Goal: Book appointment/travel/reservation

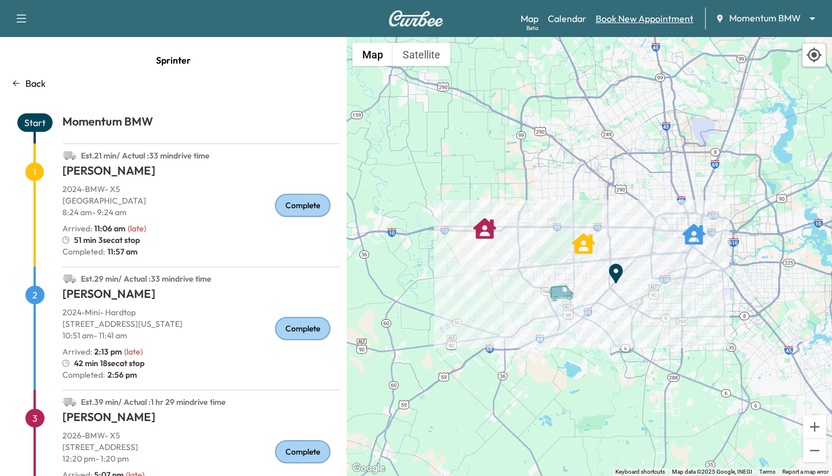
click at [599, 17] on link "Book New Appointment" at bounding box center [645, 19] width 98 height 14
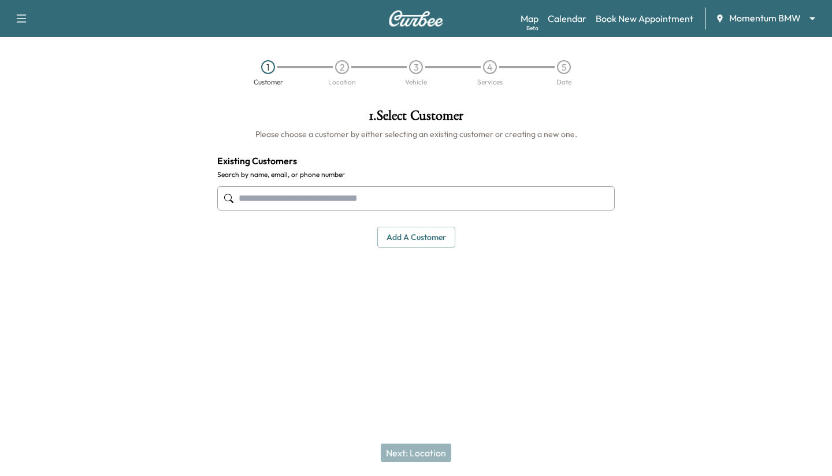
click at [282, 191] on input "text" at bounding box center [416, 198] width 398 height 24
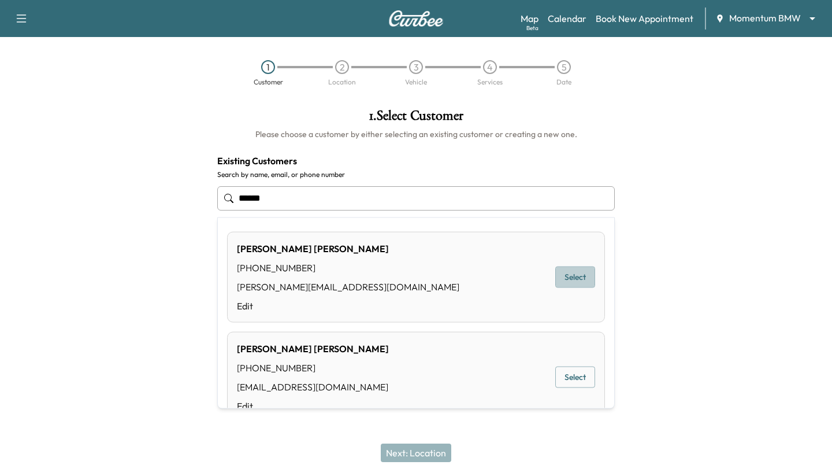
click at [558, 276] on button "Select" at bounding box center [576, 276] width 40 height 21
type input "**********"
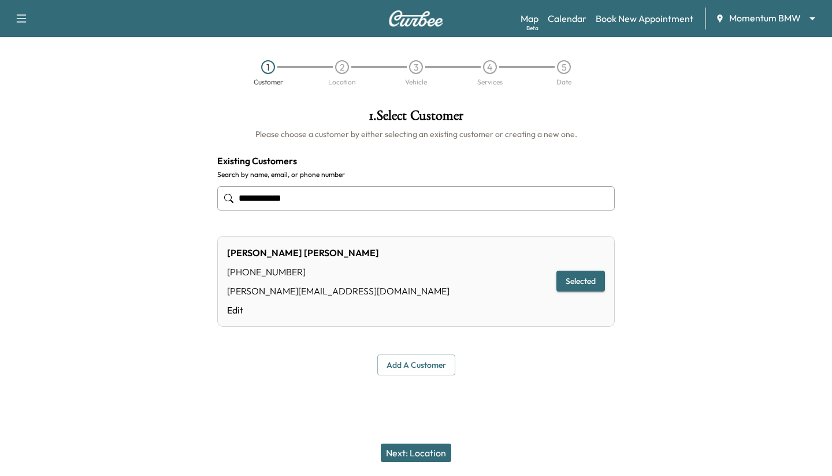
click at [412, 449] on button "Next: Location" at bounding box center [416, 452] width 71 height 18
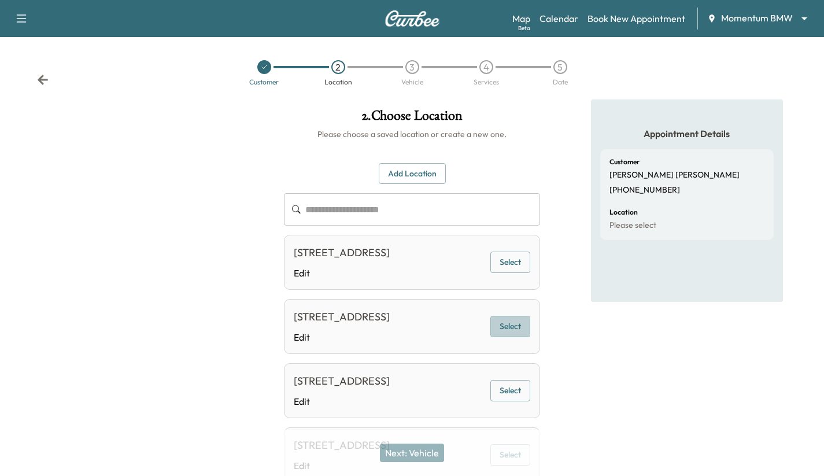
click at [518, 337] on button "Select" at bounding box center [510, 326] width 40 height 21
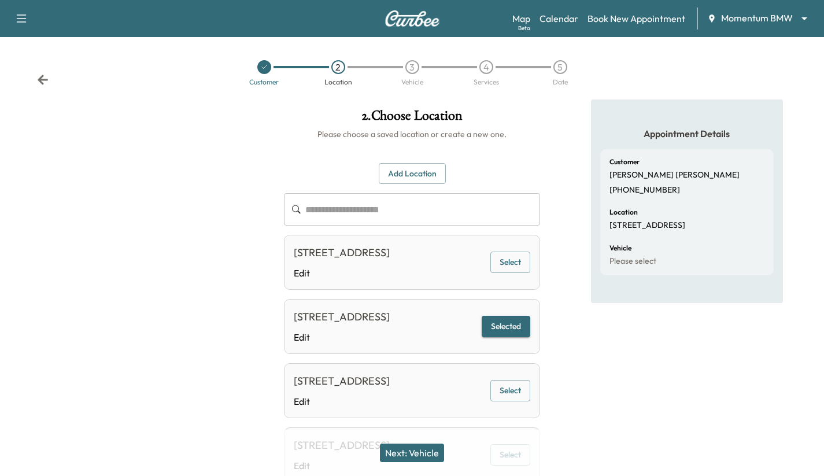
click at [407, 449] on button "Next: Vehicle" at bounding box center [412, 452] width 64 height 18
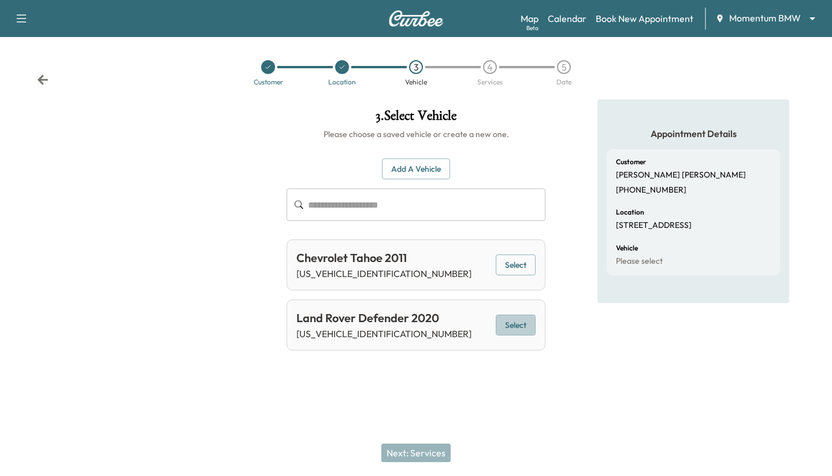
click at [515, 326] on button "Select" at bounding box center [516, 324] width 40 height 21
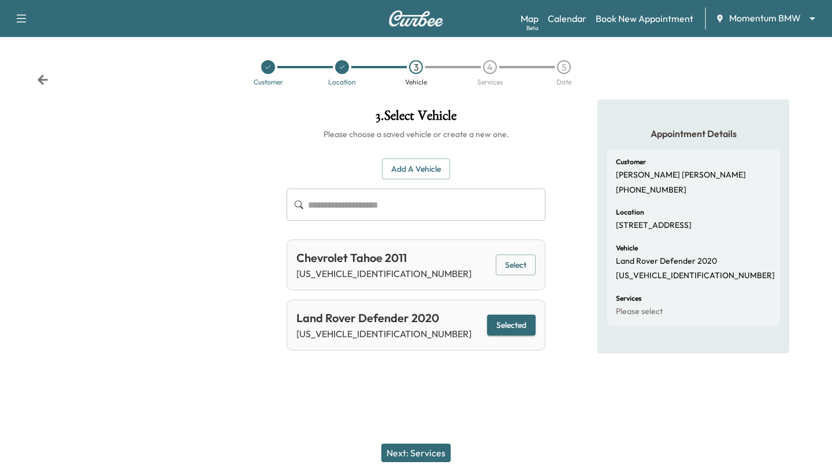
click at [409, 456] on button "Next: Services" at bounding box center [416, 452] width 69 height 18
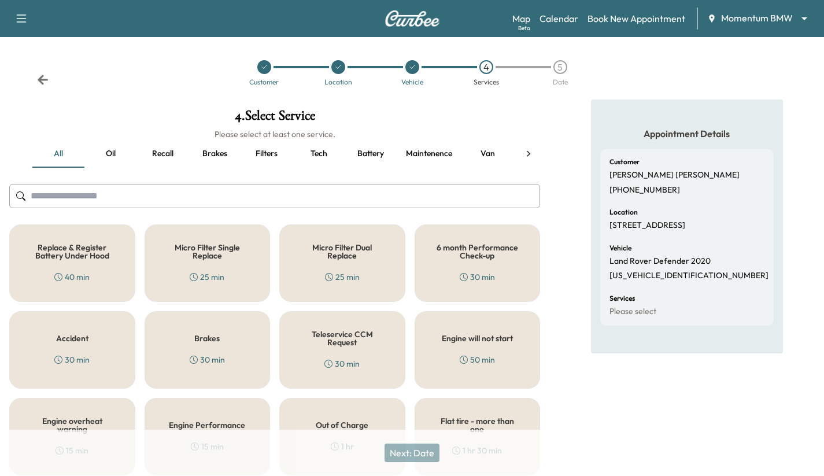
click at [465, 272] on div "30 min" at bounding box center [477, 277] width 35 height 12
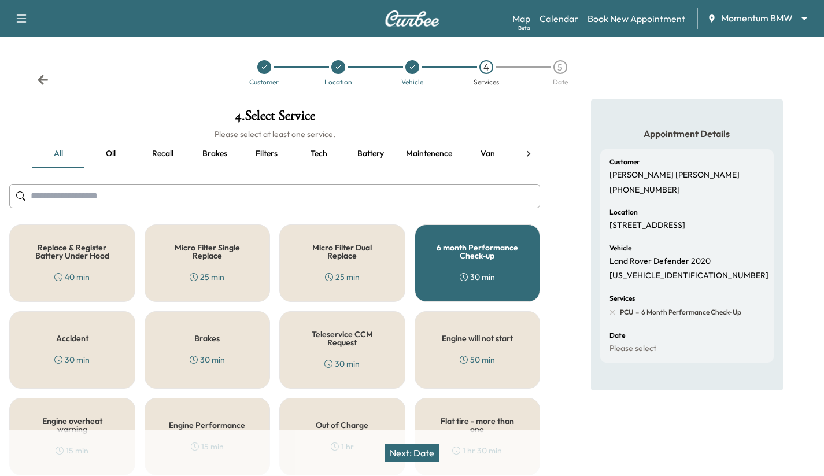
click at [421, 458] on button "Next: Date" at bounding box center [411, 452] width 55 height 18
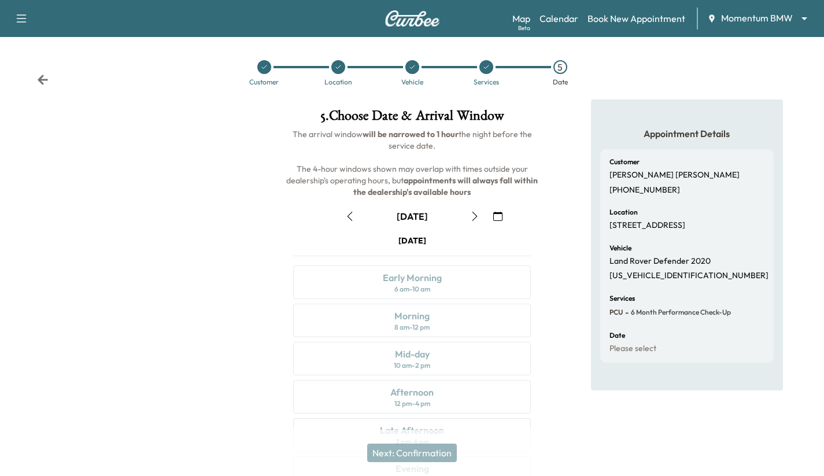
click at [500, 213] on icon "button" at bounding box center [497, 216] width 9 height 9
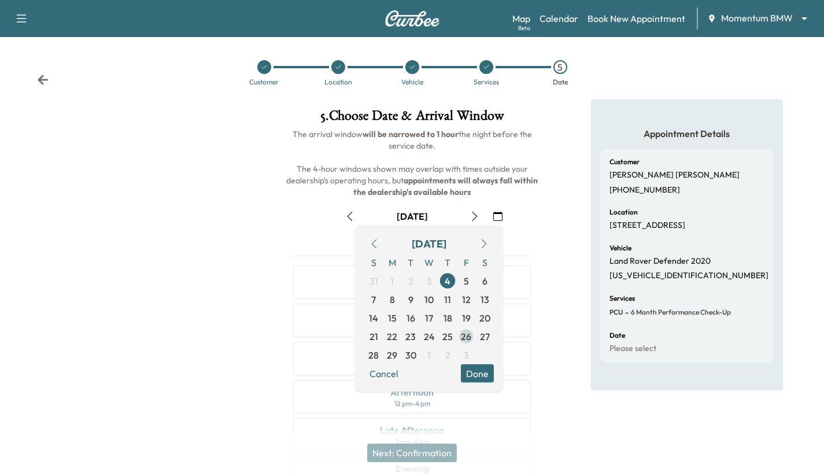
click at [461, 335] on span "26" at bounding box center [466, 337] width 10 height 14
click at [479, 371] on button "Done" at bounding box center [477, 373] width 33 height 18
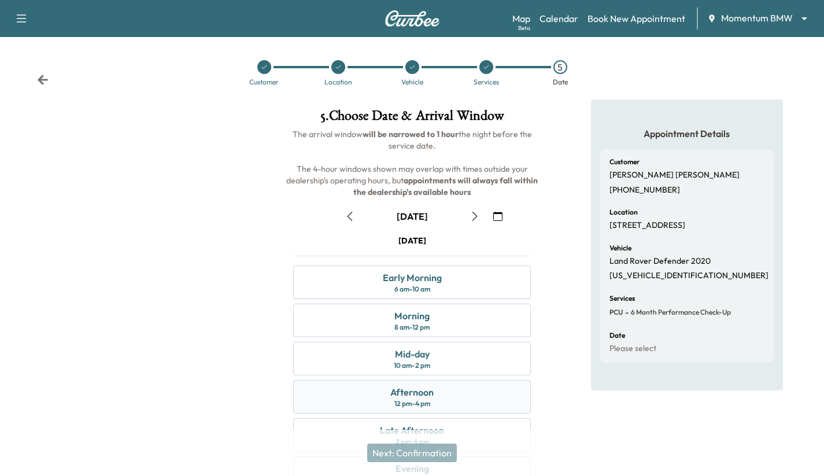
click at [461, 386] on div "Afternoon 12 pm - 4 pm" at bounding box center [412, 397] width 238 height 34
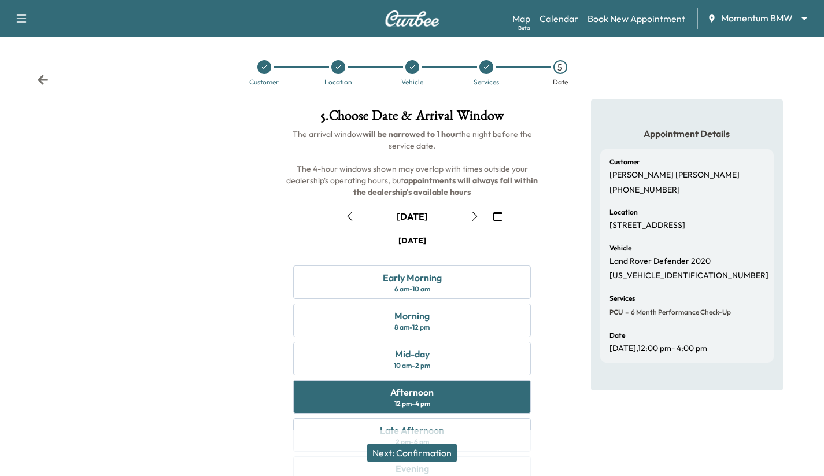
click at [421, 449] on button "Next: Confirmation" at bounding box center [412, 452] width 90 height 18
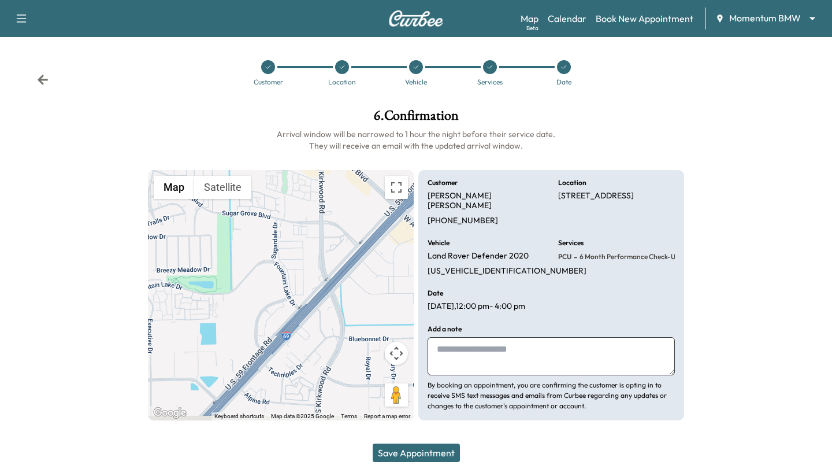
click at [425, 458] on button "Save Appointment" at bounding box center [416, 452] width 87 height 18
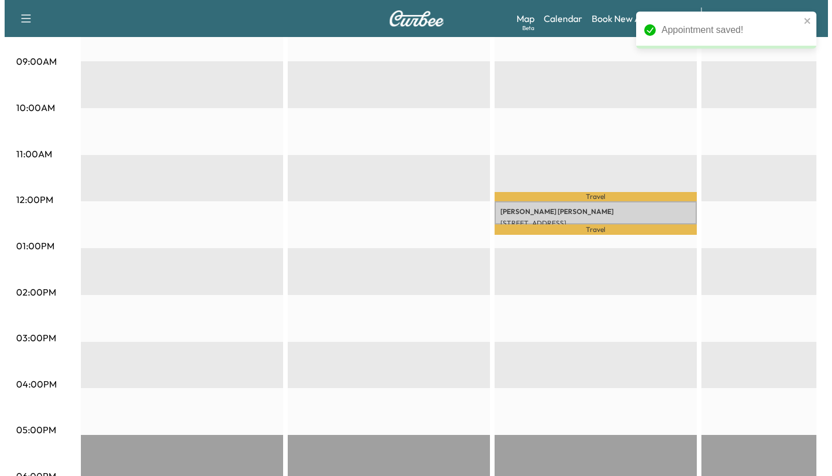
scroll to position [365, 0]
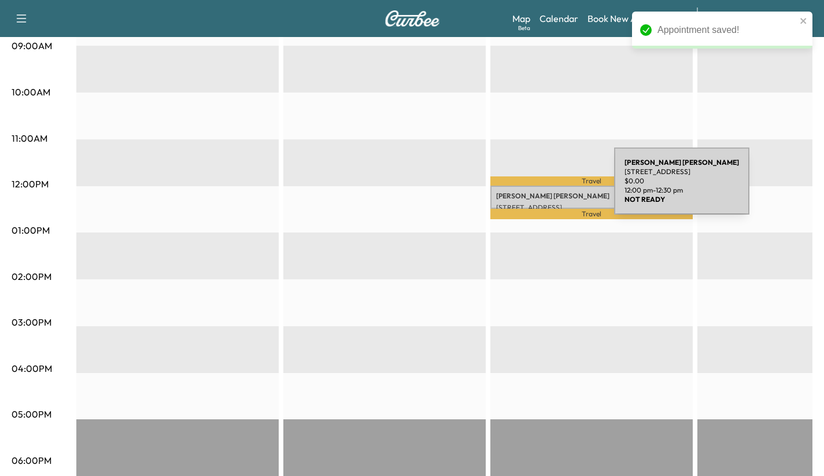
click at [527, 191] on p "[PERSON_NAME]" at bounding box center [591, 195] width 191 height 9
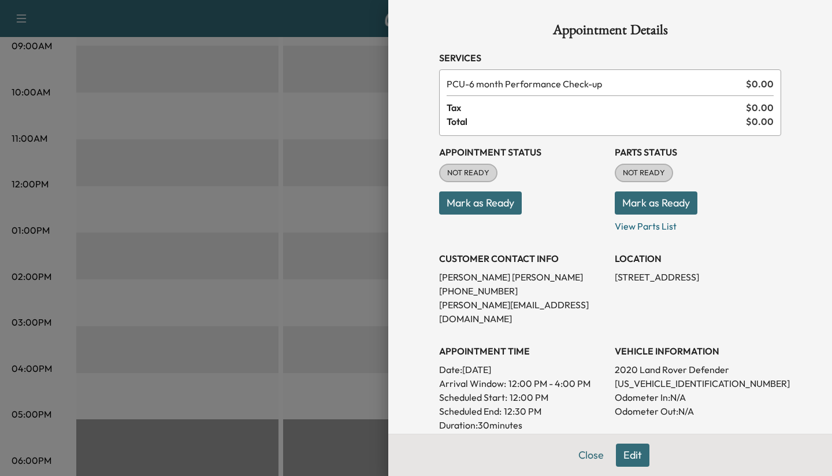
click at [623, 445] on button "Edit" at bounding box center [633, 454] width 34 height 23
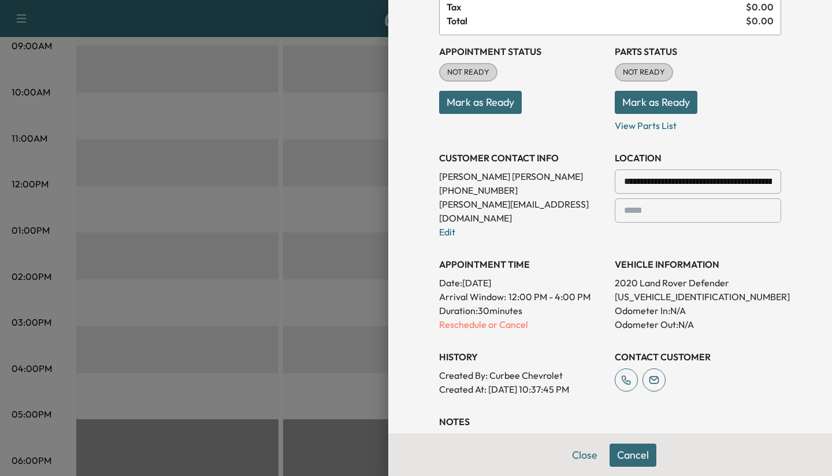
scroll to position [146, 0]
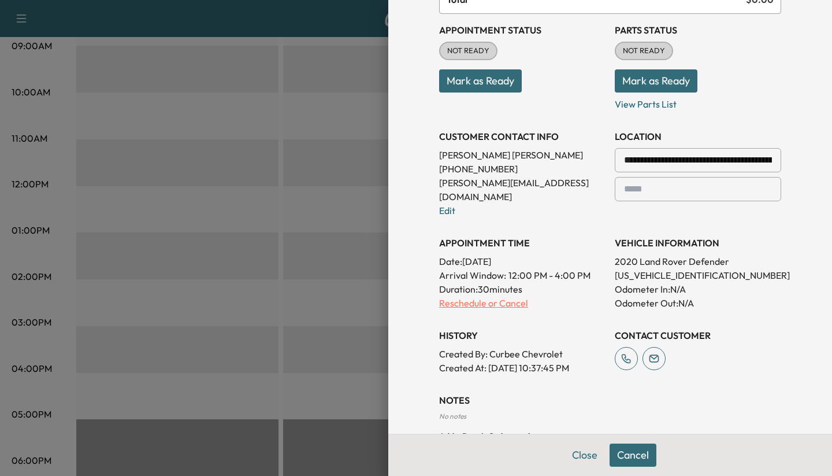
click at [481, 296] on p "Reschedule or Cancel" at bounding box center [522, 303] width 166 height 14
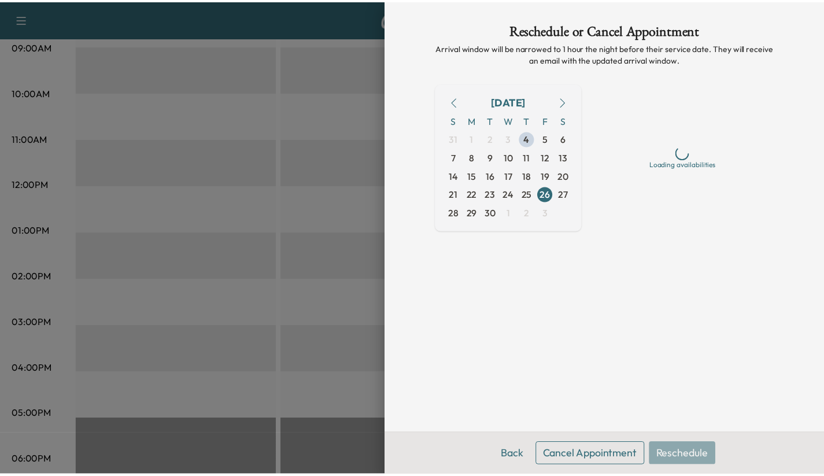
scroll to position [0, 0]
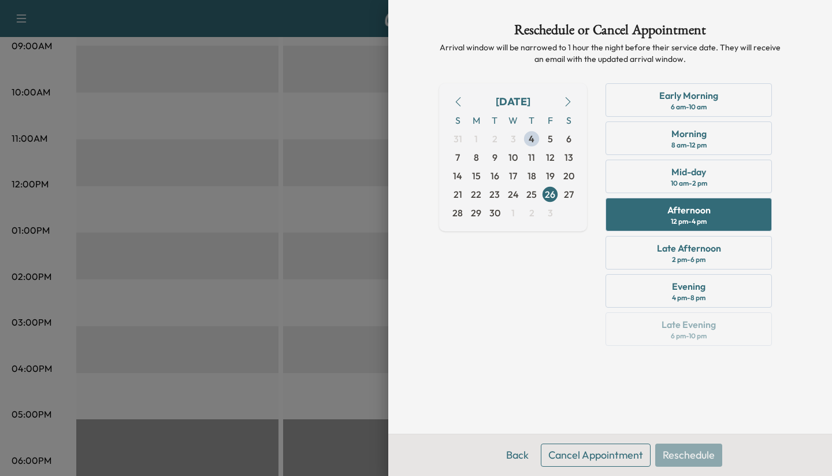
click at [615, 455] on button "Cancel Appointment" at bounding box center [596, 454] width 110 height 23
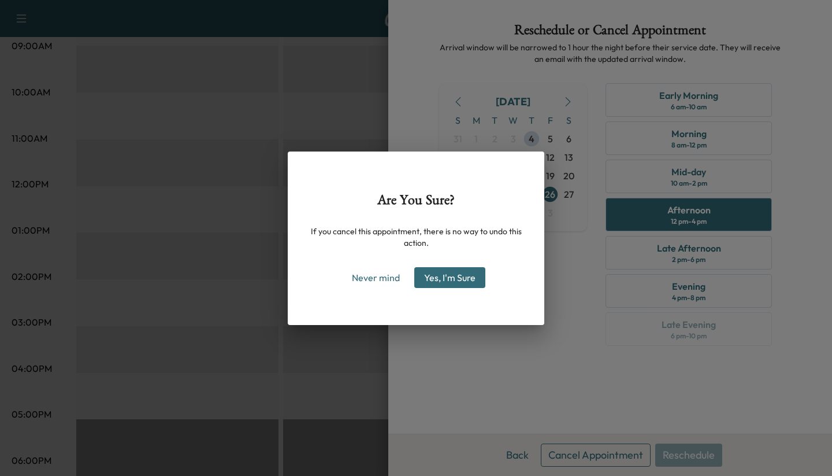
click at [464, 275] on button "Yes, I'm Sure" at bounding box center [449, 277] width 71 height 21
